Goal: Find specific fact: Find specific fact

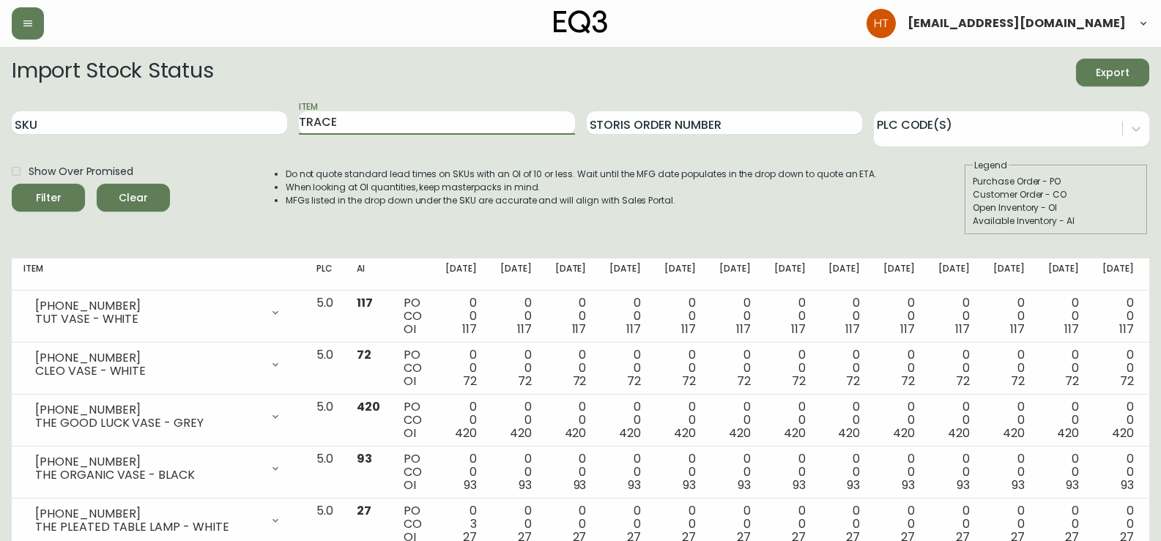
click at [12, 184] on button "Filter" at bounding box center [48, 198] width 73 height 28
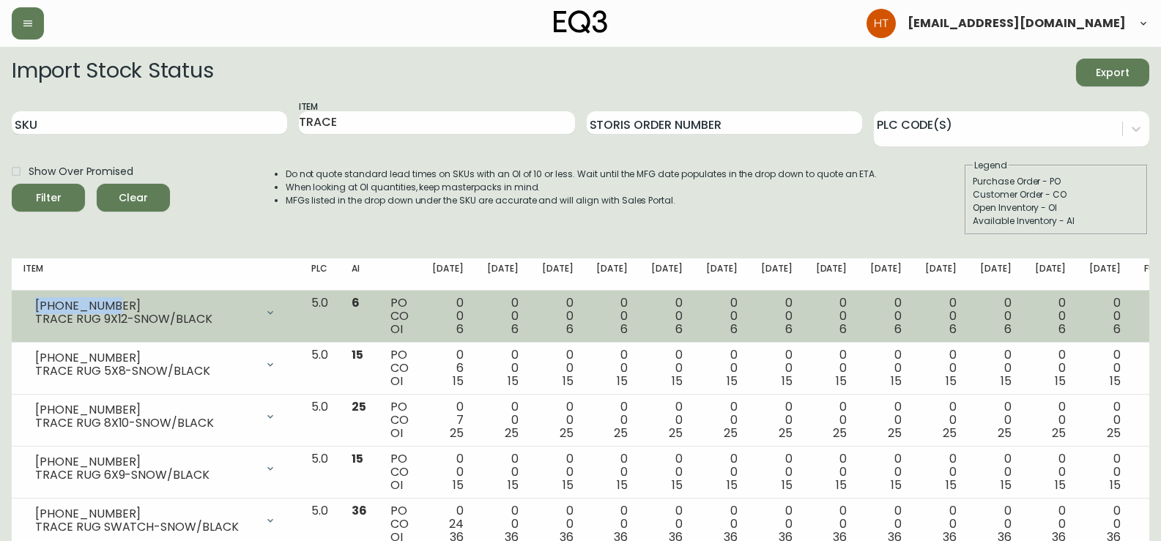
drag, startPoint x: 110, startPoint y: 303, endPoint x: 31, endPoint y: 303, distance: 79.1
click at [31, 303] on div "[PHONE_NUMBER] TRACE RUG 9X12-SNOW/BLACK" at bounding box center [155, 313] width 264 height 32
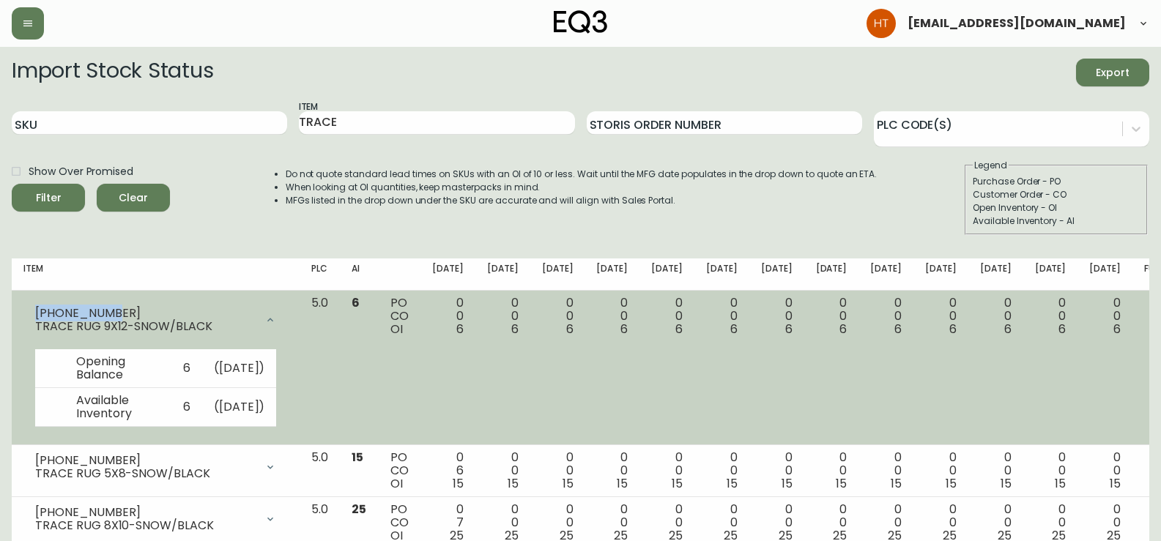
copy div "[PHONE_NUMBER]"
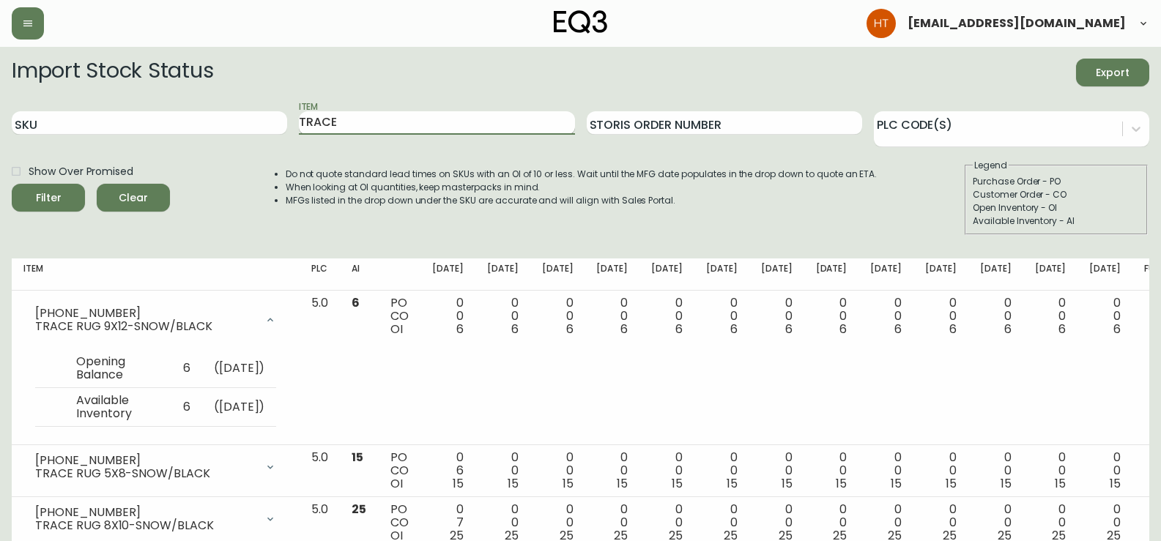
click at [352, 124] on input "TRACE" at bounding box center [436, 122] width 275 height 23
type input "slub"
click at [12, 184] on button "Filter" at bounding box center [48, 198] width 73 height 28
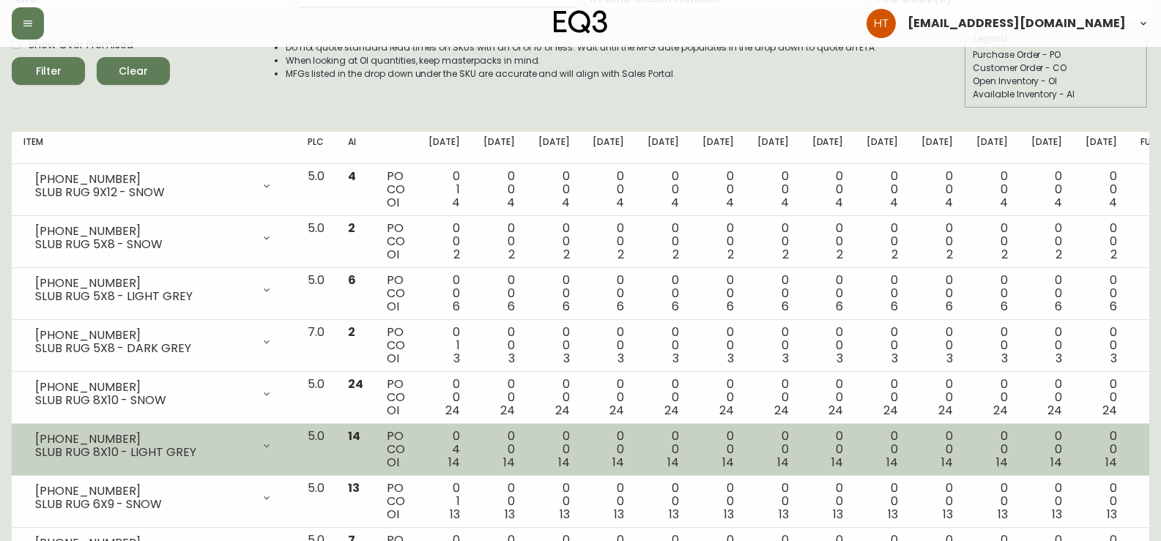
scroll to position [147, 0]
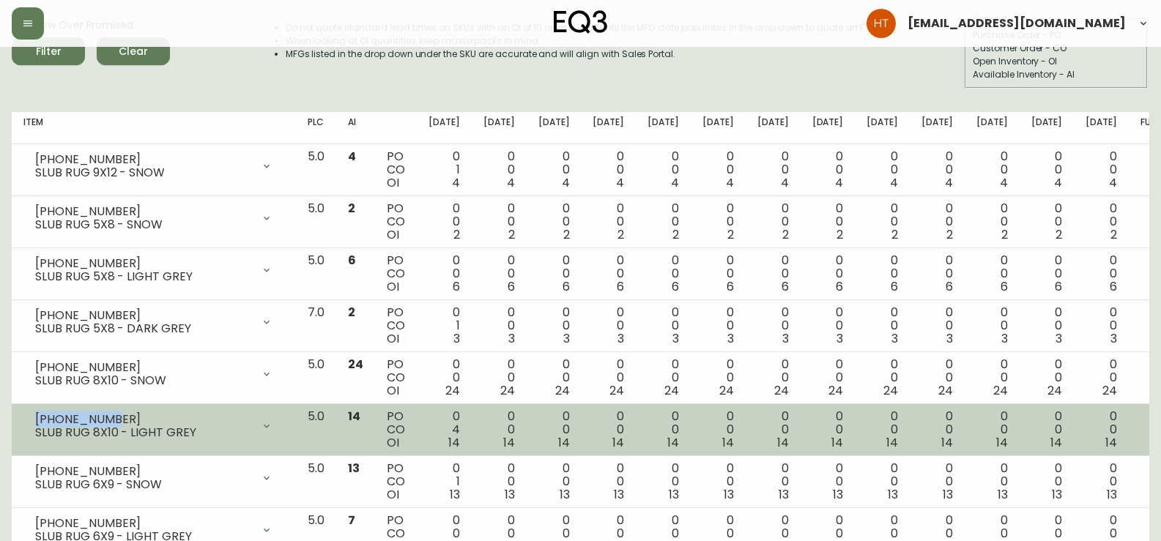
drag, startPoint x: 129, startPoint y: 419, endPoint x: 32, endPoint y: 416, distance: 96.7
click at [32, 416] on div "[PHONE_NUMBER] SLUB RUG 8X10 - LIGHT GREY" at bounding box center [153, 426] width 261 height 32
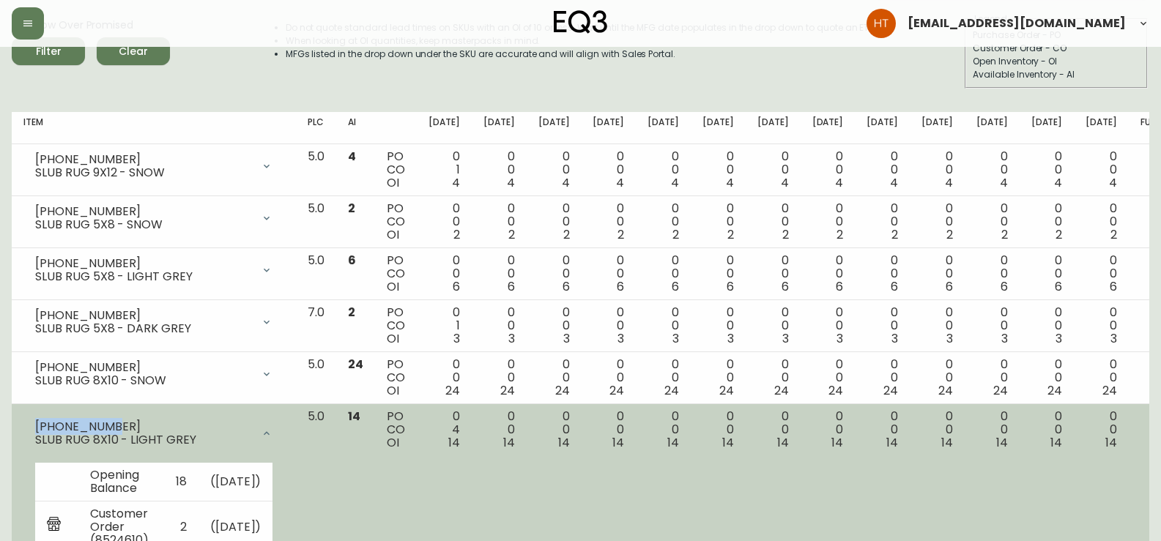
copy div "[PHONE_NUMBER]"
